Goal: Information Seeking & Learning: Check status

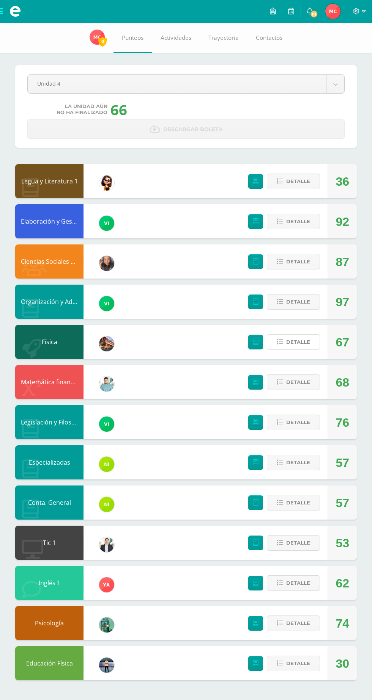
click at [279, 342] on icon at bounding box center [279, 342] width 6 height 6
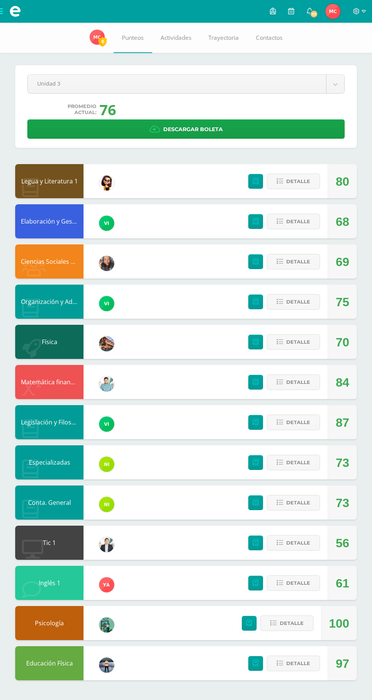
select select "Unidad 4"
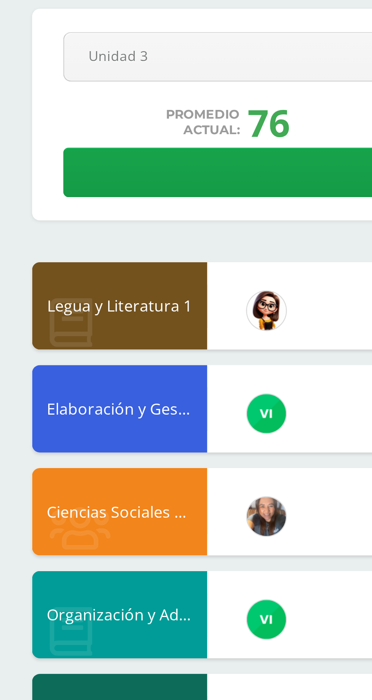
click at [47, 93] on body "Mis cursos Archivos Cerrar panel Ciencias Sociales y Formación Ciudadana Cuarto…" at bounding box center [186, 348] width 372 height 696
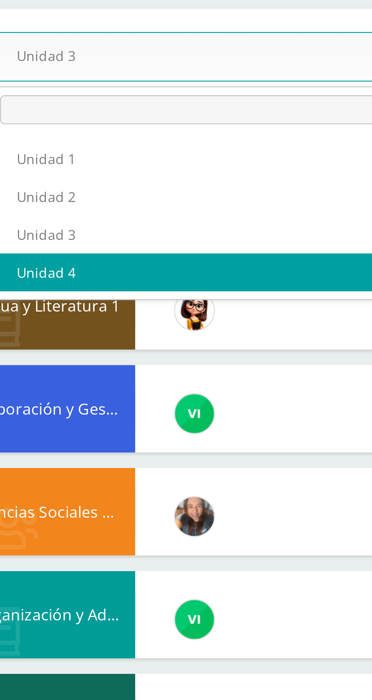
select select "Unidad 4"
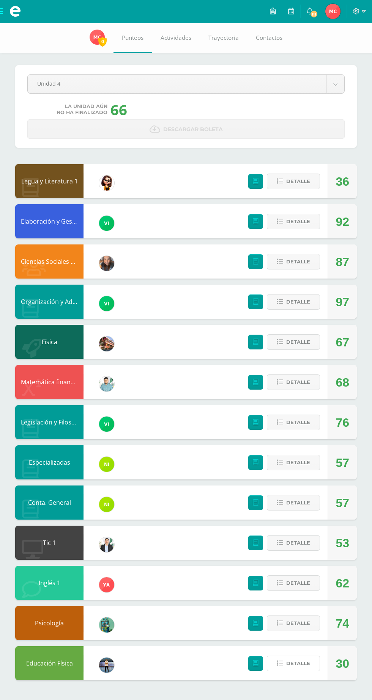
click at [289, 668] on span "Detalle" at bounding box center [298, 664] width 24 height 14
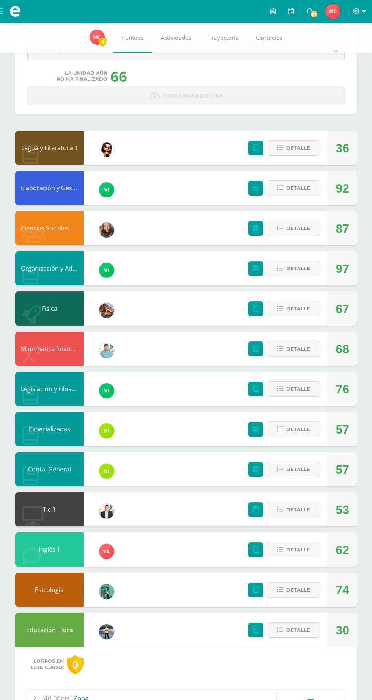
scroll to position [33, 0]
